Goal: Task Accomplishment & Management: Manage account settings

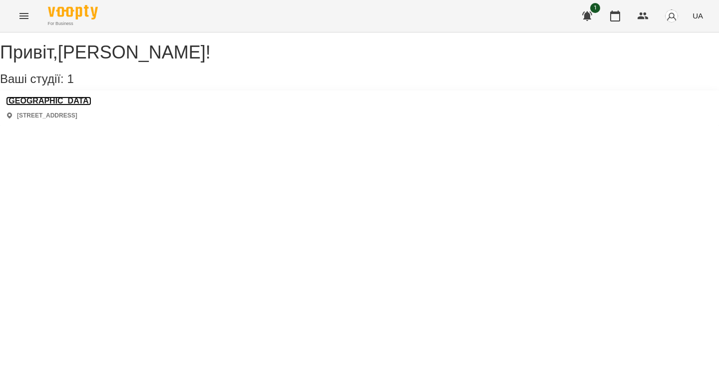
click at [77, 105] on h3 "[GEOGRAPHIC_DATA]" at bounding box center [48, 100] width 85 height 9
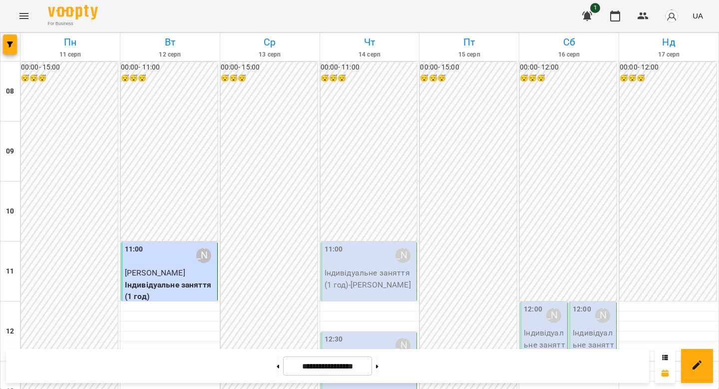
scroll to position [617, 0]
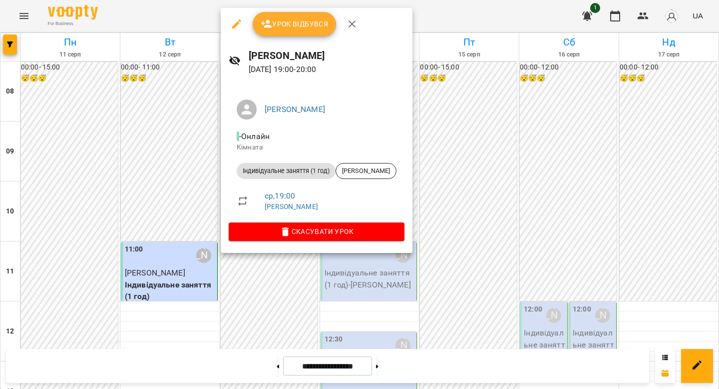
click at [314, 33] on button "Урок відбувся" at bounding box center [295, 24] width 84 height 24
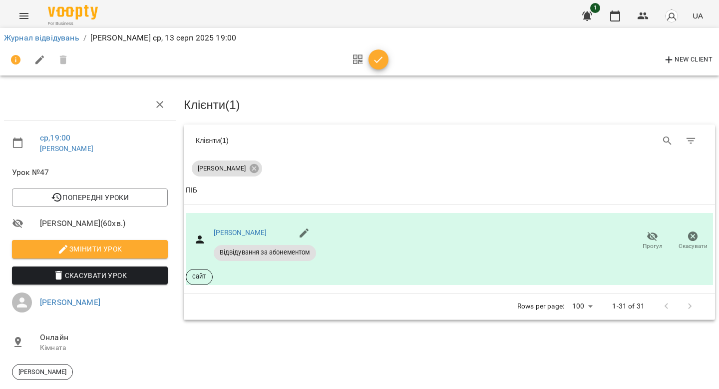
click at [380, 63] on icon "button" at bounding box center [379, 60] width 12 height 12
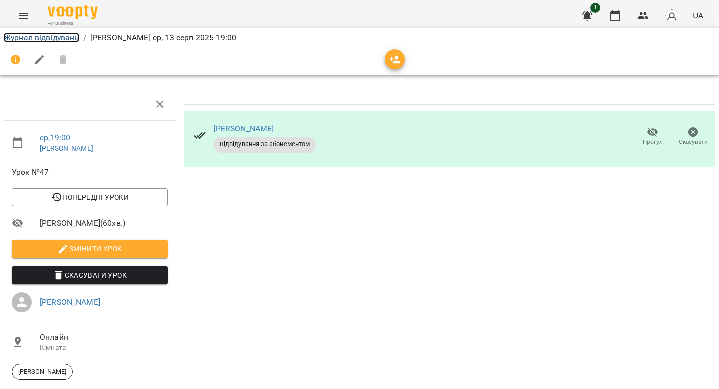
click at [75, 39] on link "Журнал відвідувань" at bounding box center [41, 37] width 75 height 9
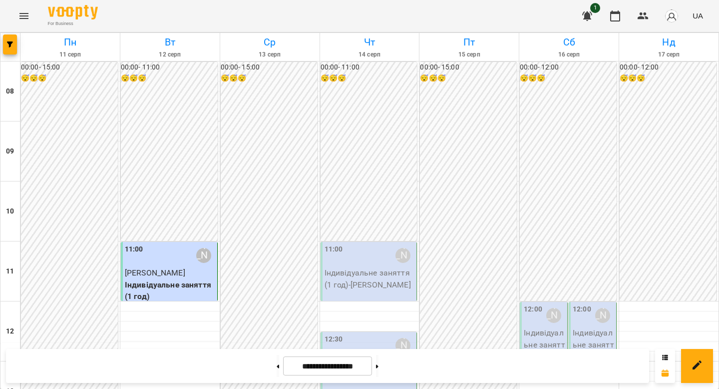
scroll to position [96, 0]
click at [346, 334] on div "12:30 [PERSON_NAME]" at bounding box center [370, 345] width 90 height 23
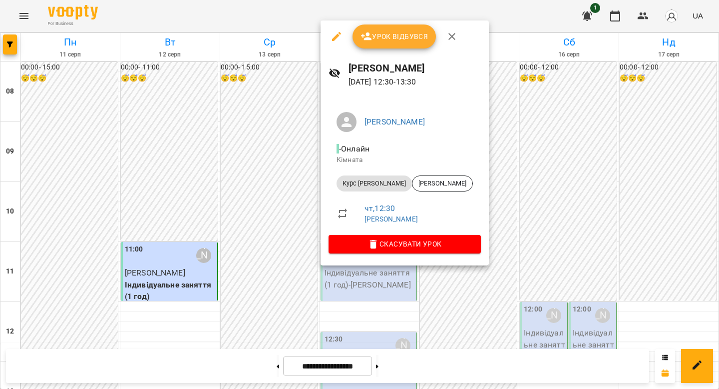
click at [382, 29] on button "Урок відбувся" at bounding box center [395, 36] width 84 height 24
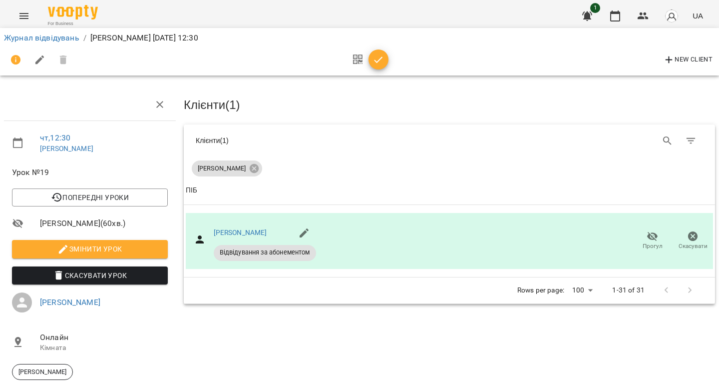
click at [374, 71] on div "New Client" at bounding box center [359, 60] width 715 height 28
click at [374, 68] on div at bounding box center [367, 60] width 41 height 24
click at [378, 53] on button "button" at bounding box center [379, 59] width 20 height 20
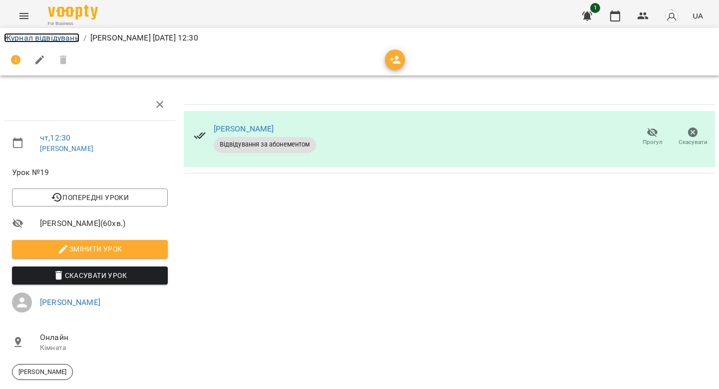
click at [69, 39] on link "Журнал відвідувань" at bounding box center [41, 37] width 75 height 9
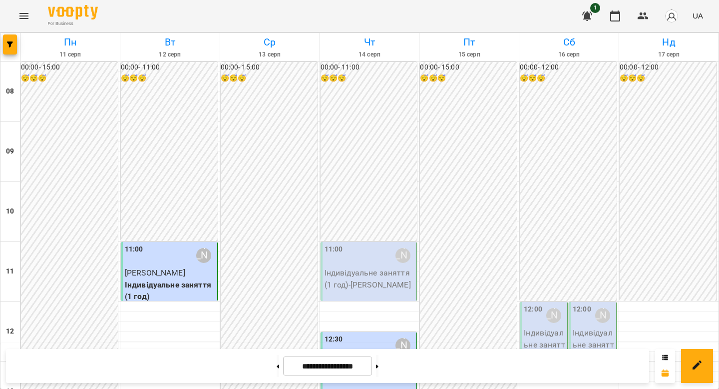
scroll to position [319, 0]
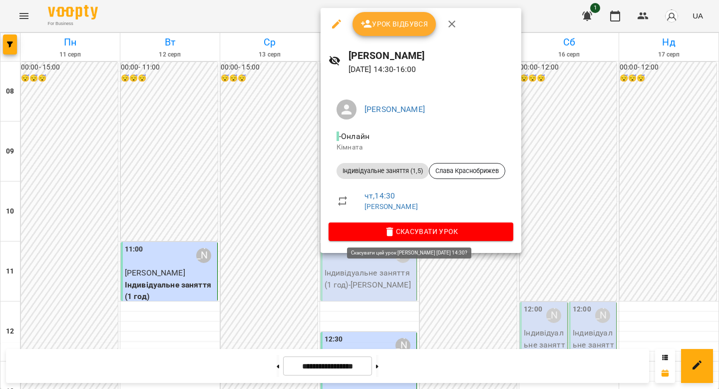
click at [397, 239] on button "Скасувати Урок" at bounding box center [421, 231] width 185 height 18
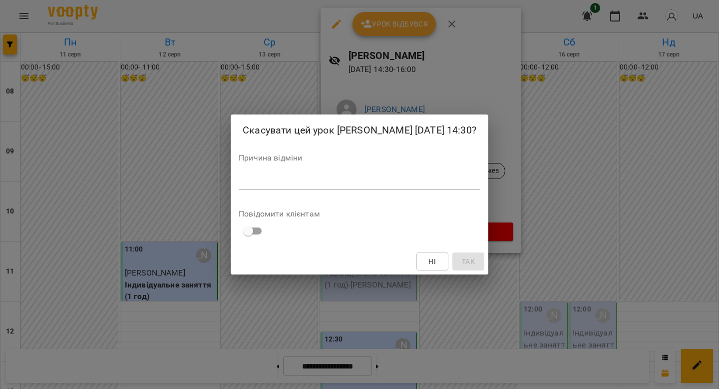
click at [389, 185] on textarea at bounding box center [360, 181] width 242 height 9
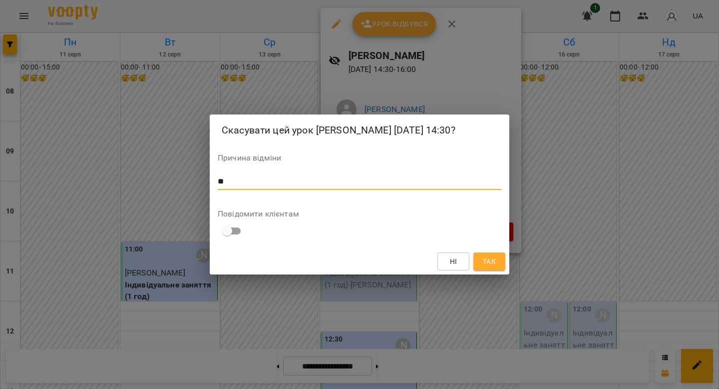
type textarea "*"
type textarea "**"
click at [486, 264] on span "Так" at bounding box center [489, 261] width 13 height 12
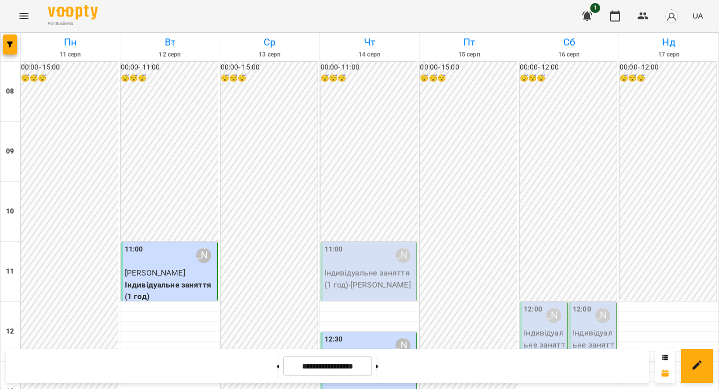
scroll to position [463, 0]
